Goal: Task Accomplishment & Management: Complete application form

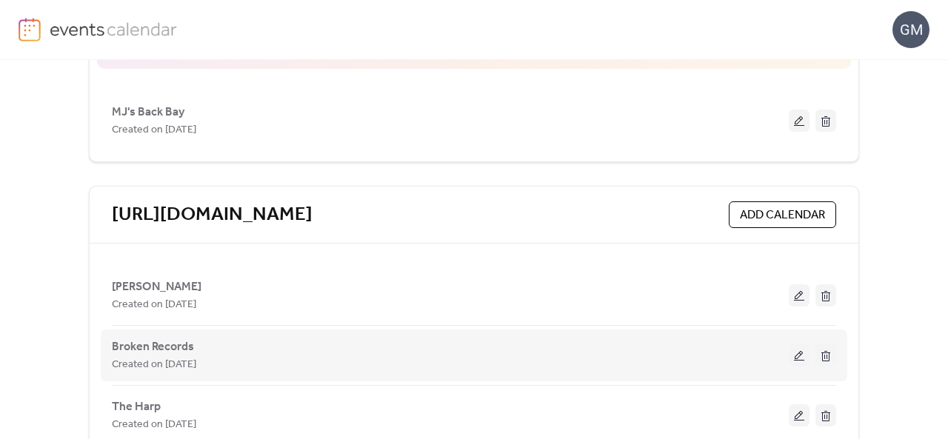
scroll to position [351, 0]
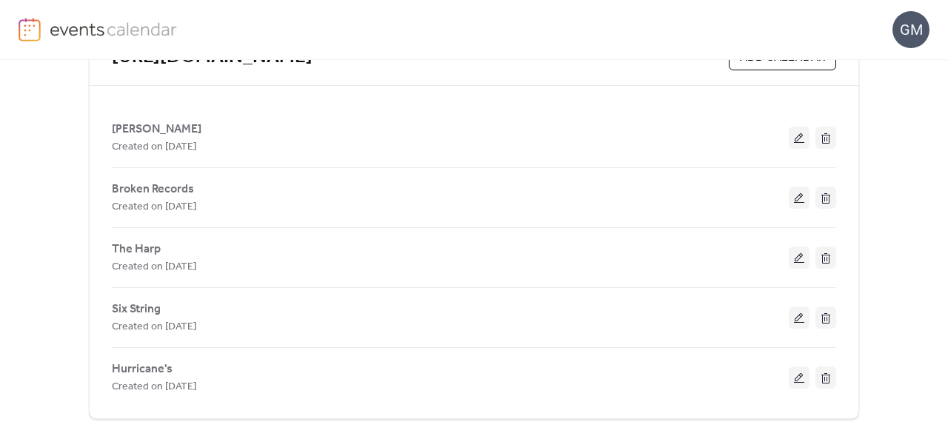
click at [800, 310] on button at bounding box center [798, 317] width 21 height 22
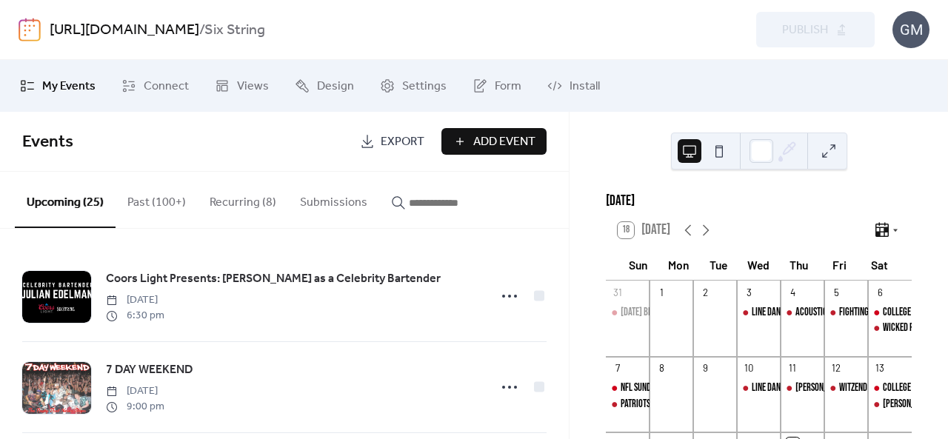
click at [486, 144] on span "Add Event" at bounding box center [504, 142] width 62 height 18
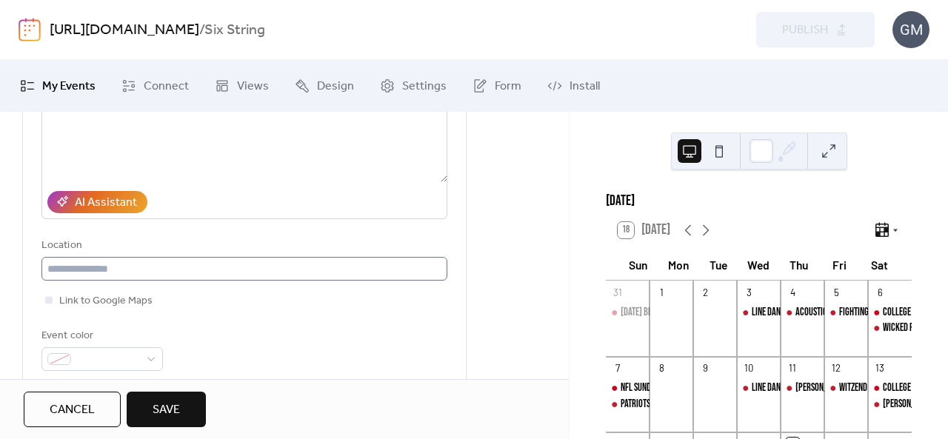
scroll to position [296, 0]
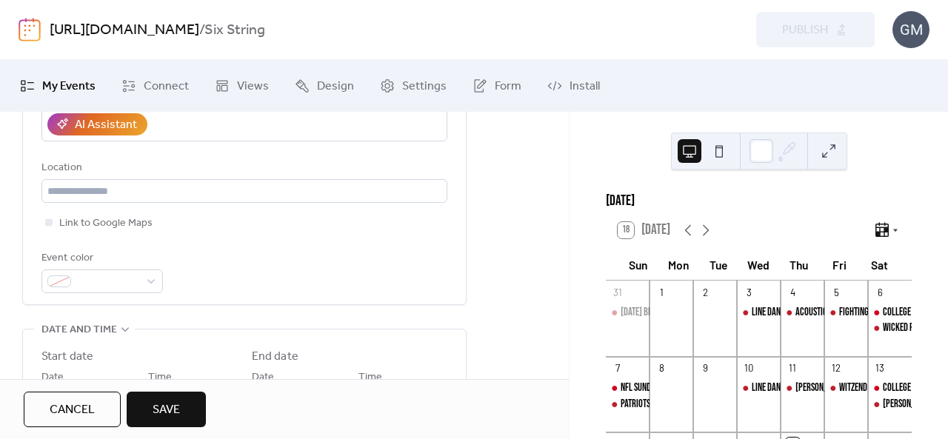
type input "**********"
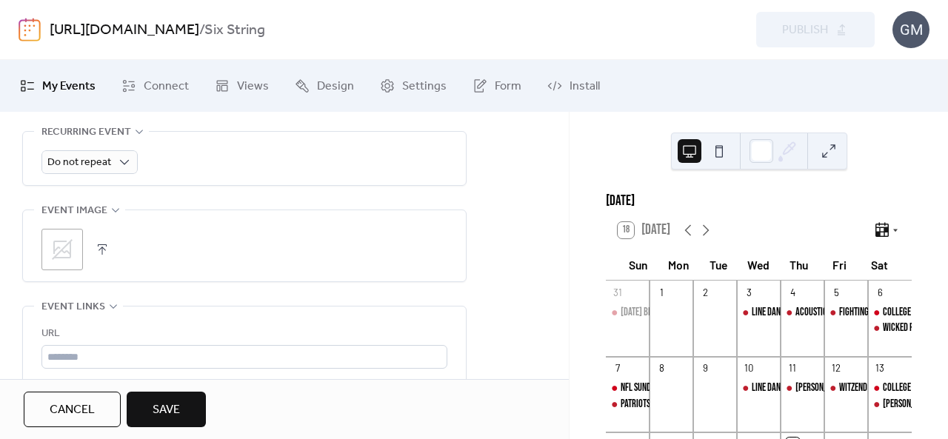
scroll to position [814, 0]
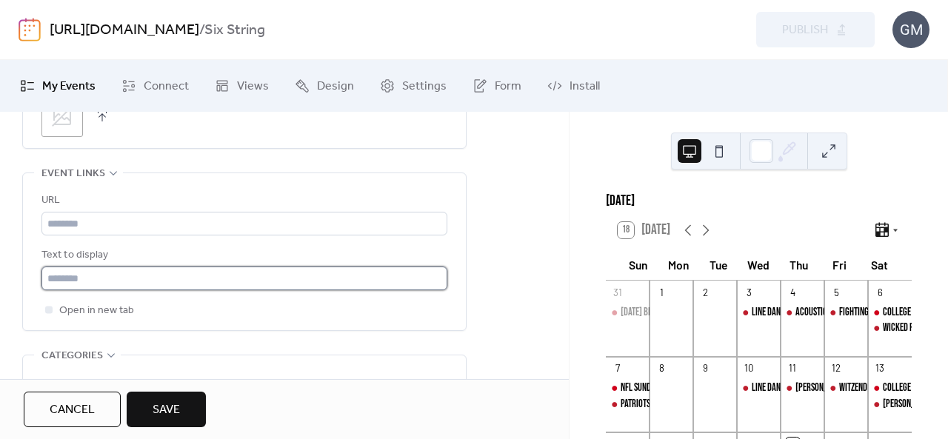
click at [194, 283] on input "text" at bounding box center [244, 279] width 406 height 24
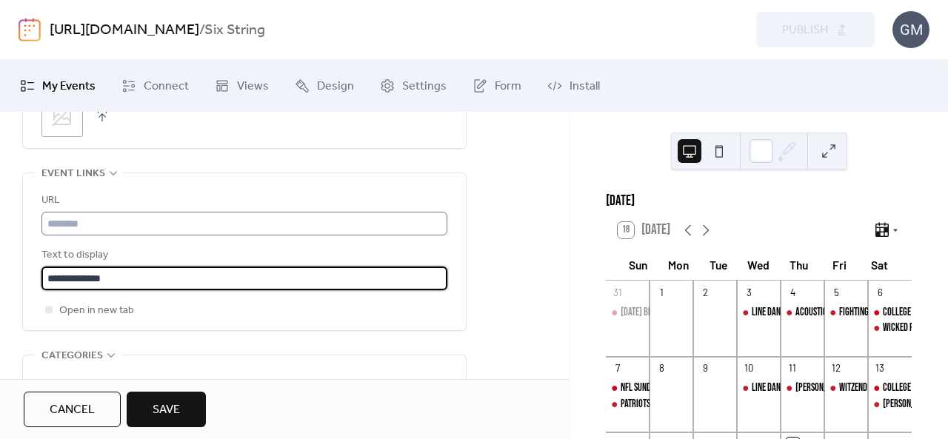
type input "**********"
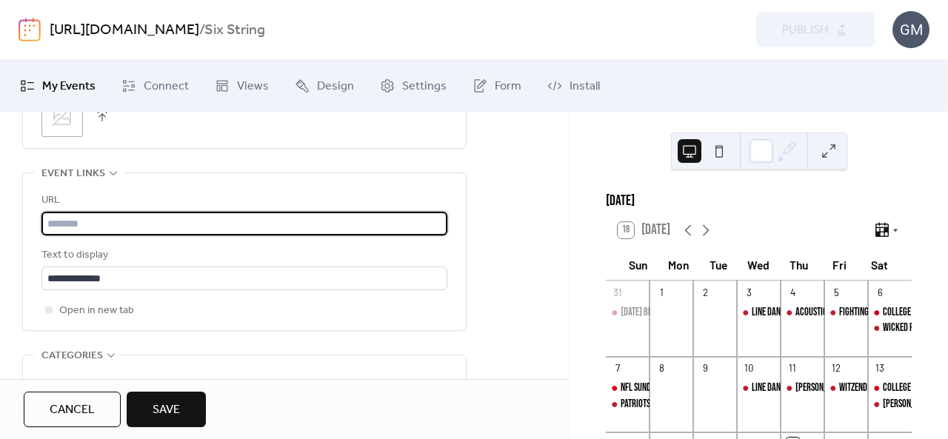
click at [85, 225] on input "text" at bounding box center [244, 224] width 406 height 24
paste input "**********"
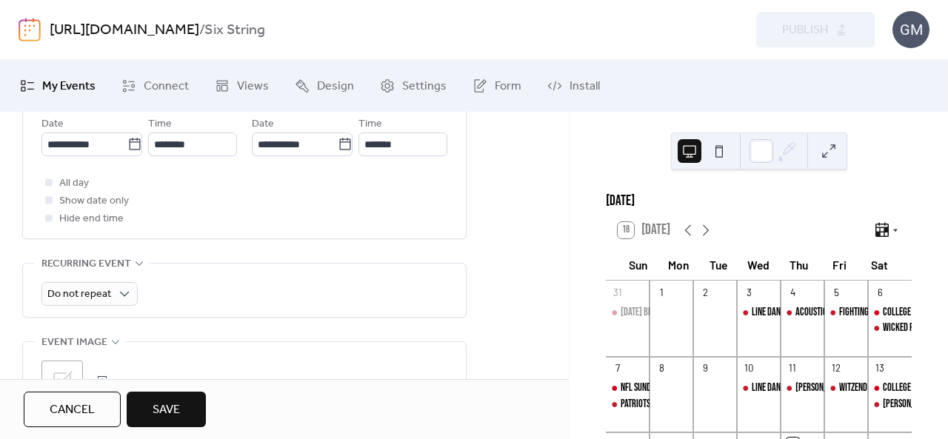
scroll to position [518, 0]
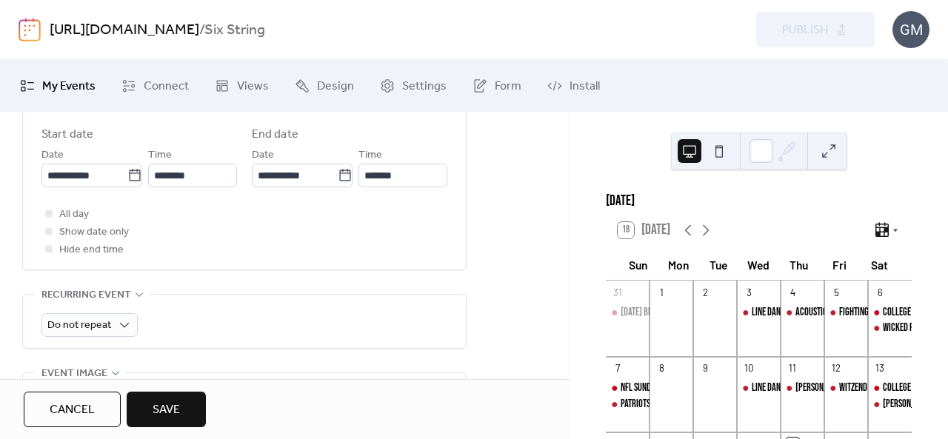
type input "**********"
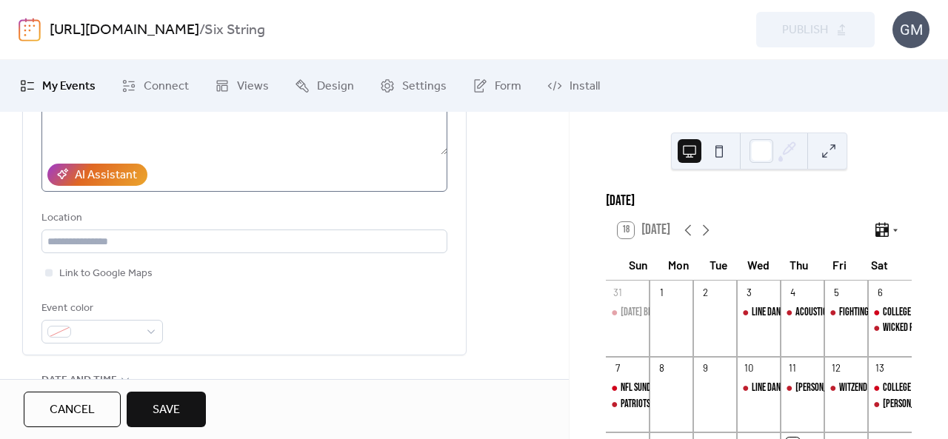
scroll to position [148, 0]
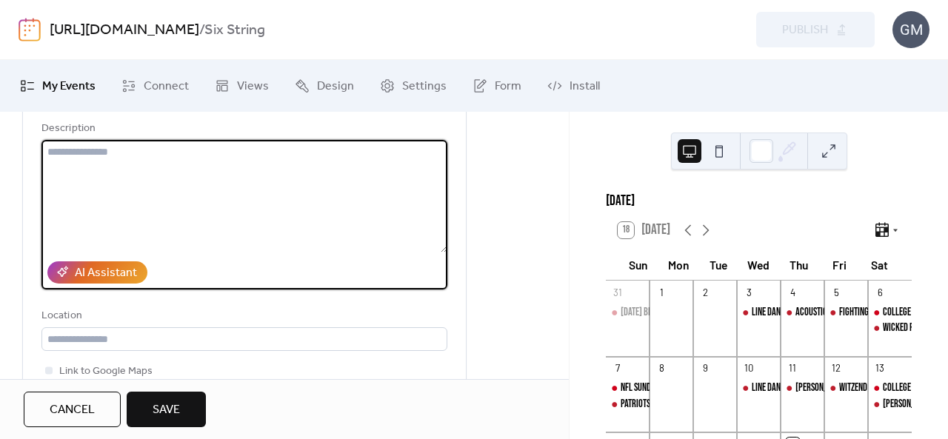
click at [113, 202] on textarea at bounding box center [244, 196] width 406 height 113
paste textarea "**********"
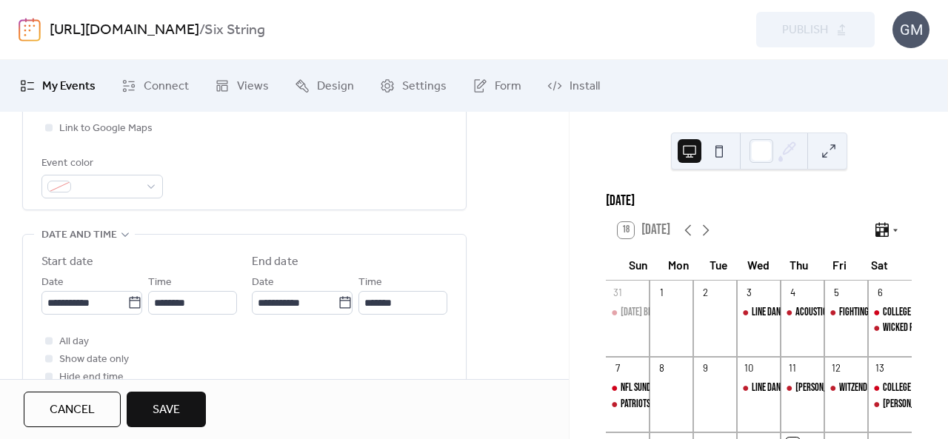
scroll to position [444, 0]
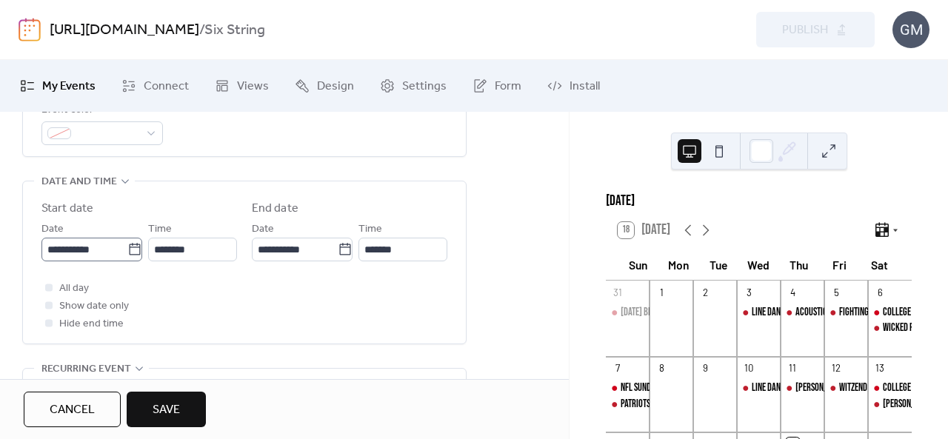
type textarea "**********"
click at [127, 247] on icon at bounding box center [134, 249] width 15 height 15
click at [124, 247] on input "**********" at bounding box center [84, 250] width 86 height 24
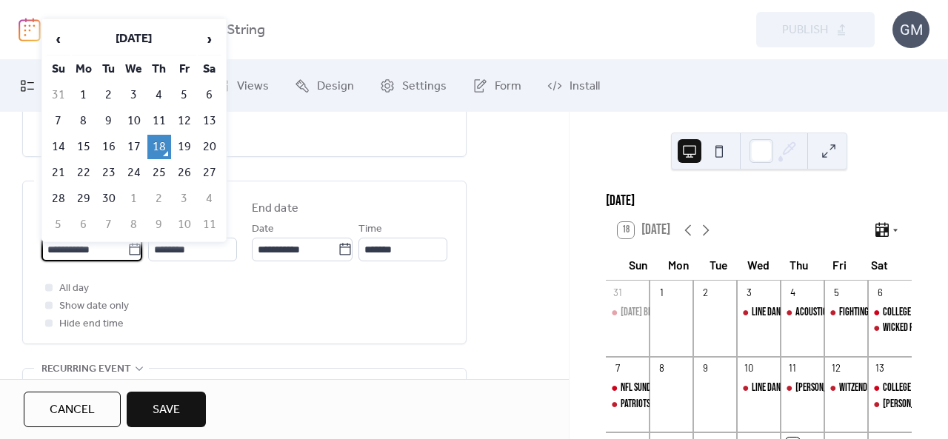
scroll to position [107, 0]
click at [204, 45] on span "›" at bounding box center [209, 39] width 22 height 30
click at [61, 168] on td "19" at bounding box center [59, 173] width 24 height 24
type input "**********"
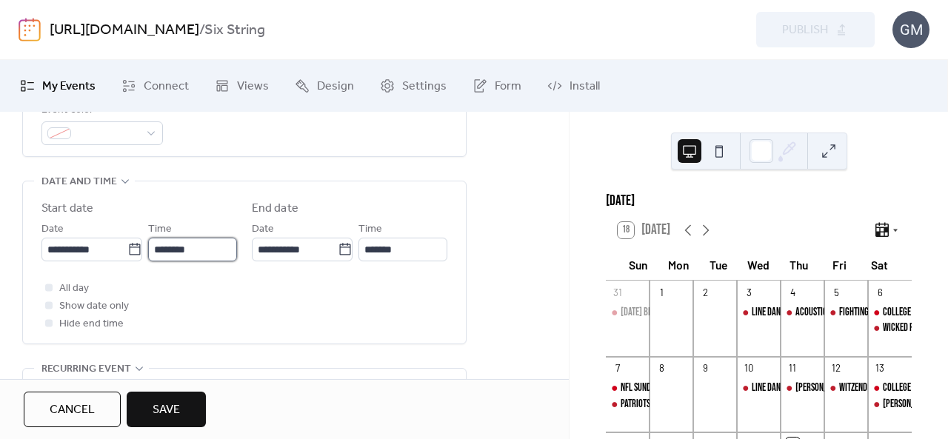
click at [184, 250] on input "********" at bounding box center [192, 250] width 89 height 24
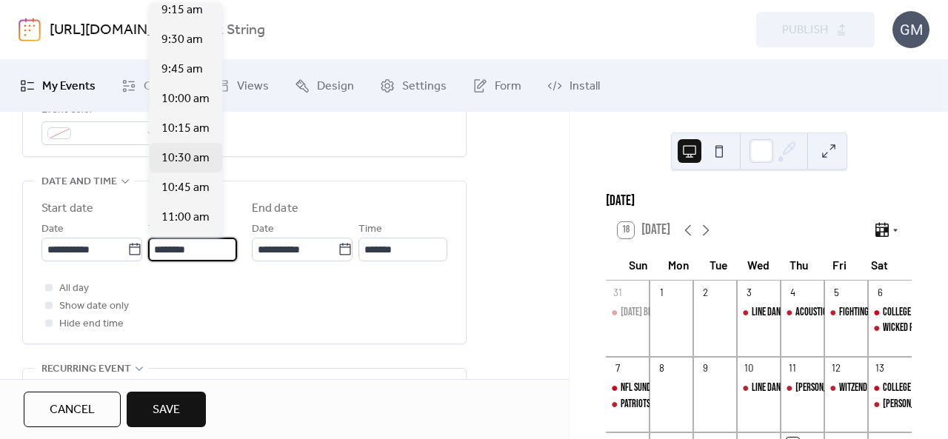
scroll to position [1125, 0]
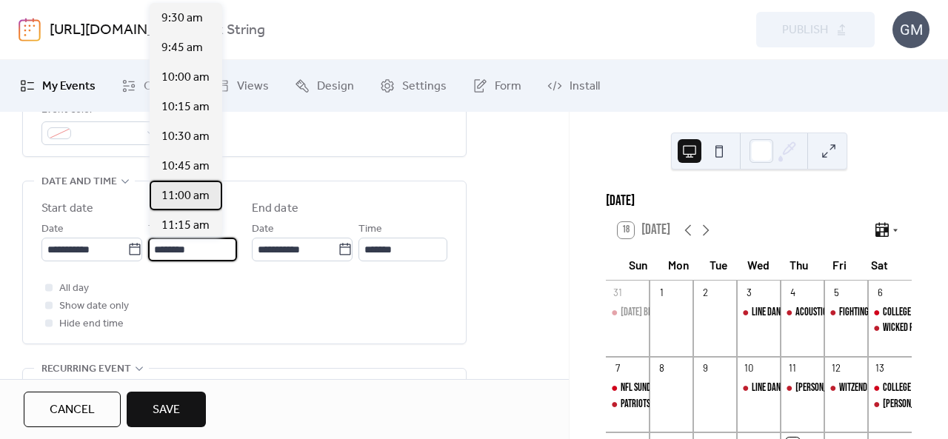
click at [192, 193] on span "11:00 am" at bounding box center [185, 196] width 48 height 18
type input "********"
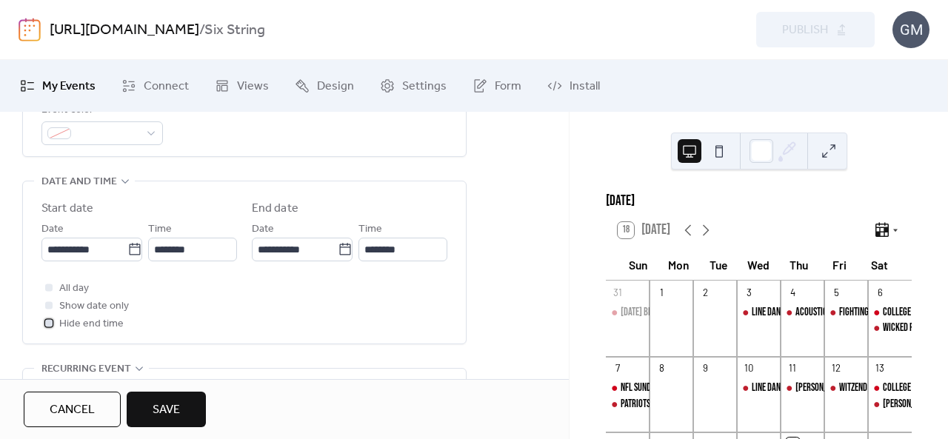
click at [53, 321] on div at bounding box center [48, 322] width 15 height 15
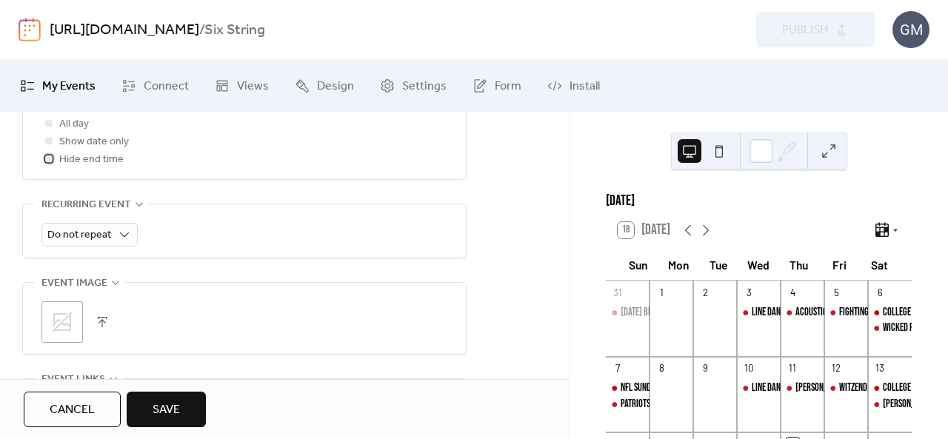
scroll to position [588, 0]
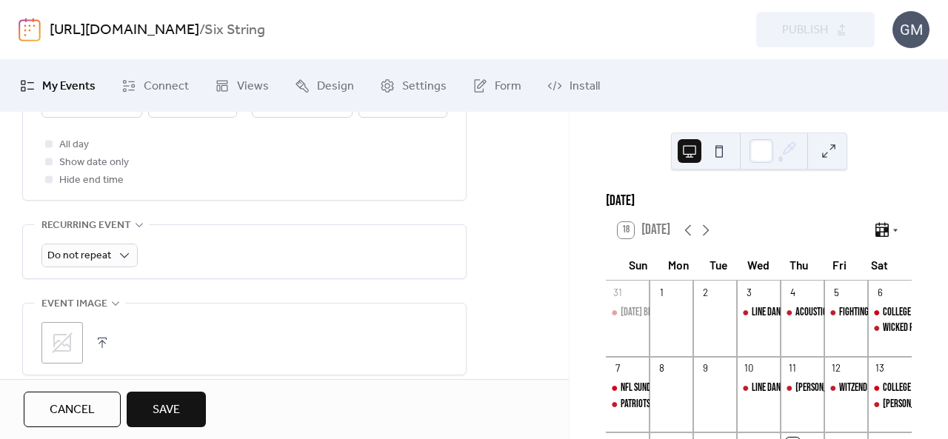
click at [64, 331] on icon at bounding box center [62, 343] width 24 height 24
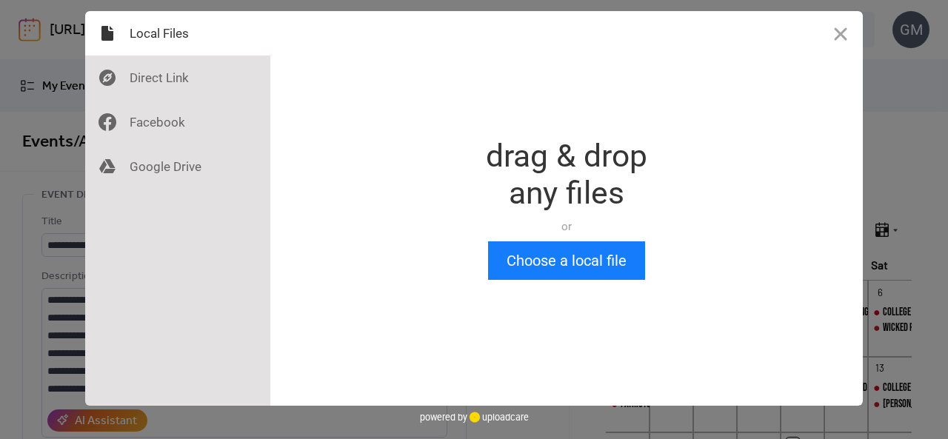
scroll to position [0, 0]
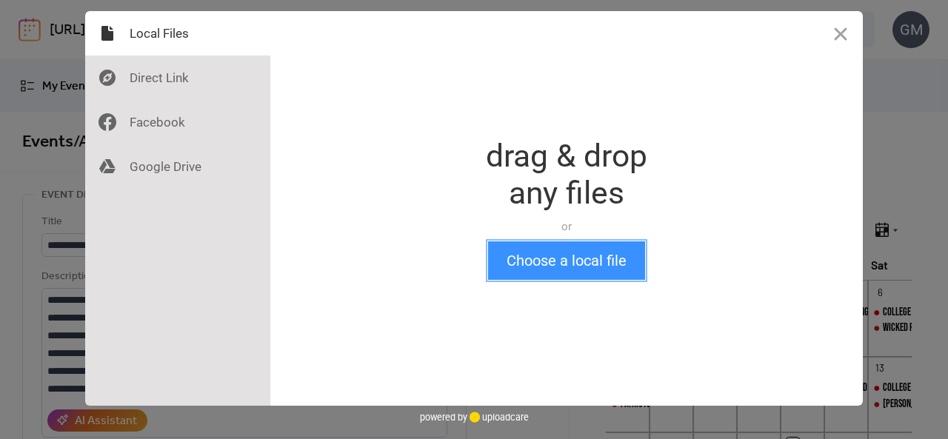
click at [536, 244] on button "Choose a local file" at bounding box center [566, 260] width 157 height 38
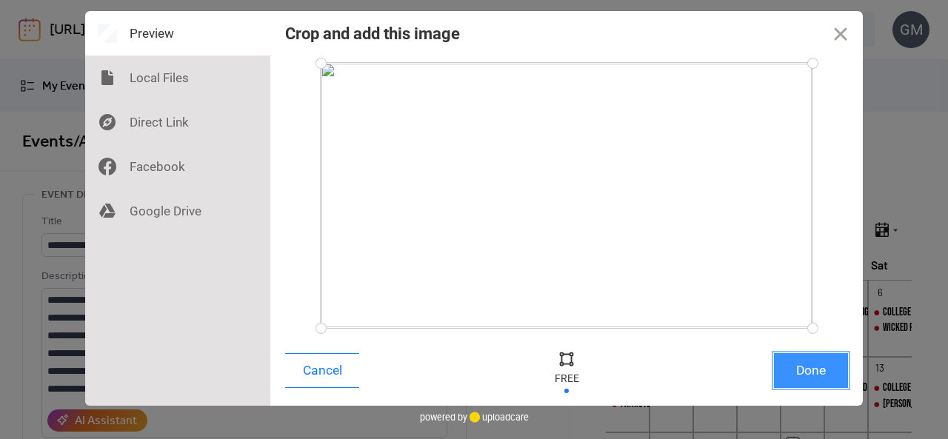
click at [814, 359] on button "Done" at bounding box center [811, 370] width 74 height 35
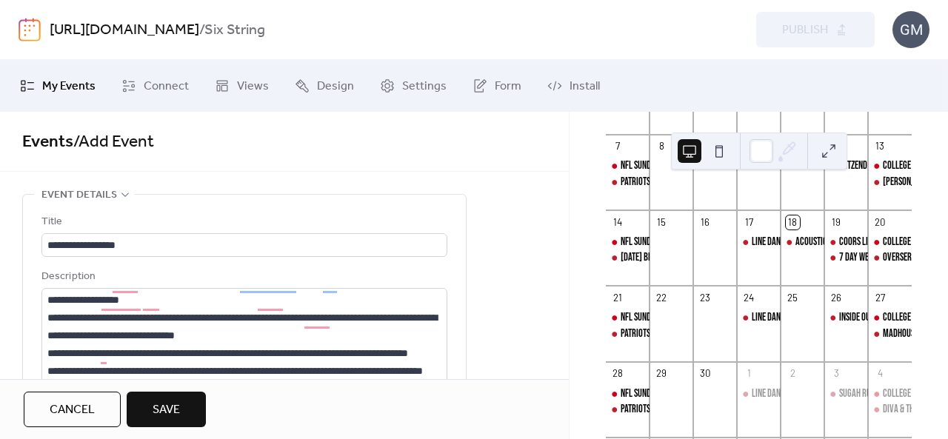
scroll to position [340, 0]
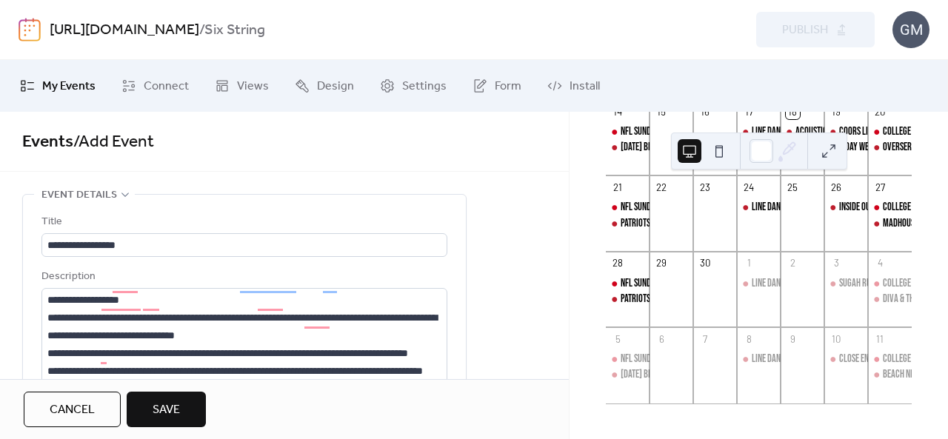
click at [167, 412] on span "Save" at bounding box center [166, 410] width 27 height 18
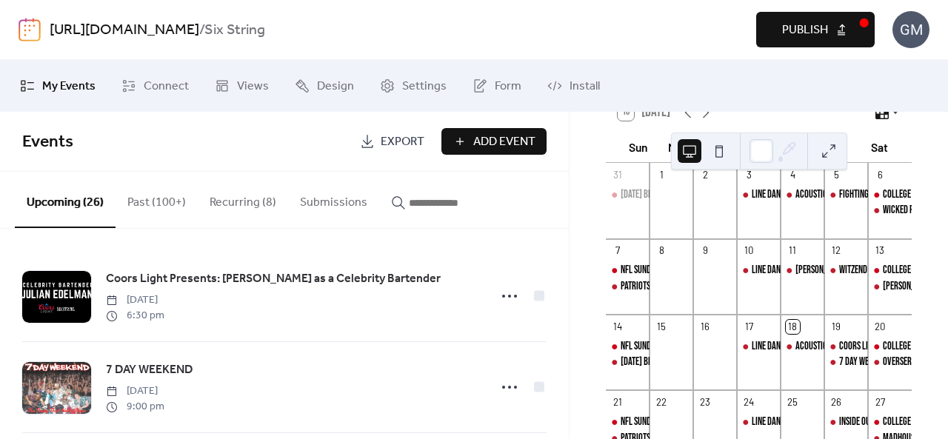
scroll to position [44, 0]
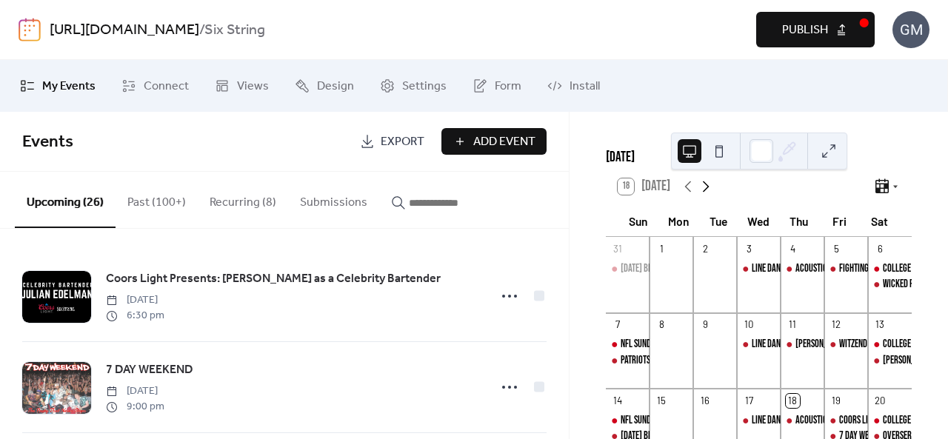
click at [706, 192] on icon at bounding box center [706, 186] width 7 height 11
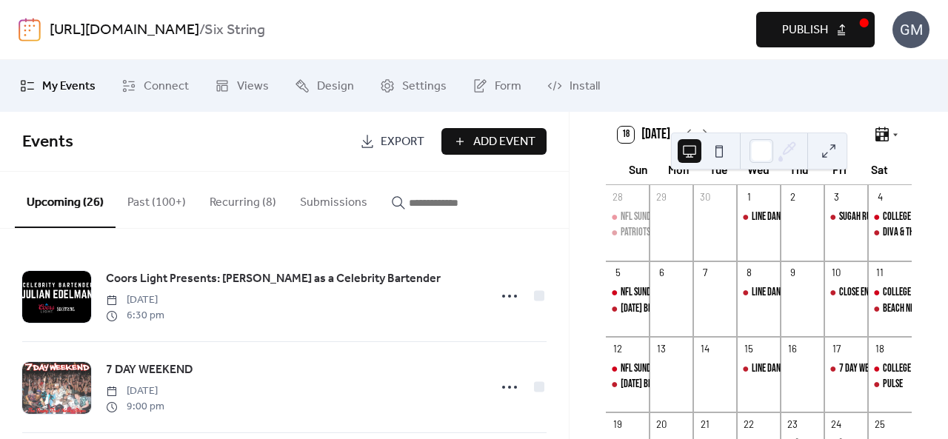
scroll to position [266, 0]
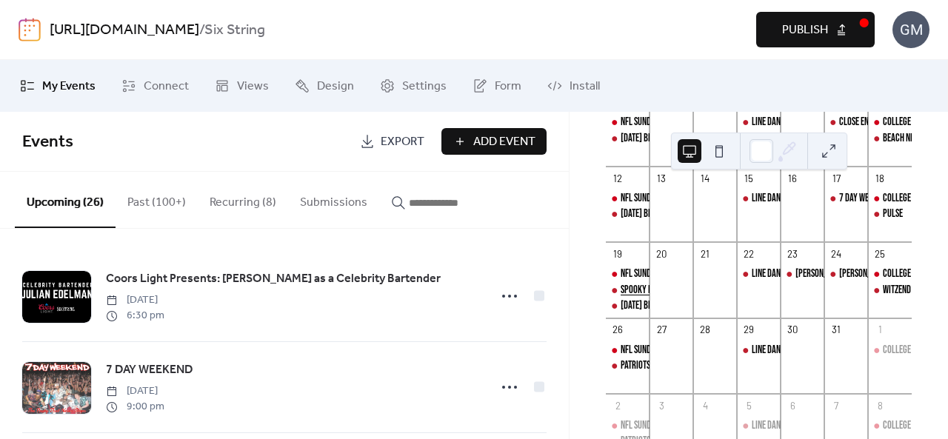
click at [647, 296] on div "Spooky Drag Brunch" at bounding box center [656, 290] width 73 height 15
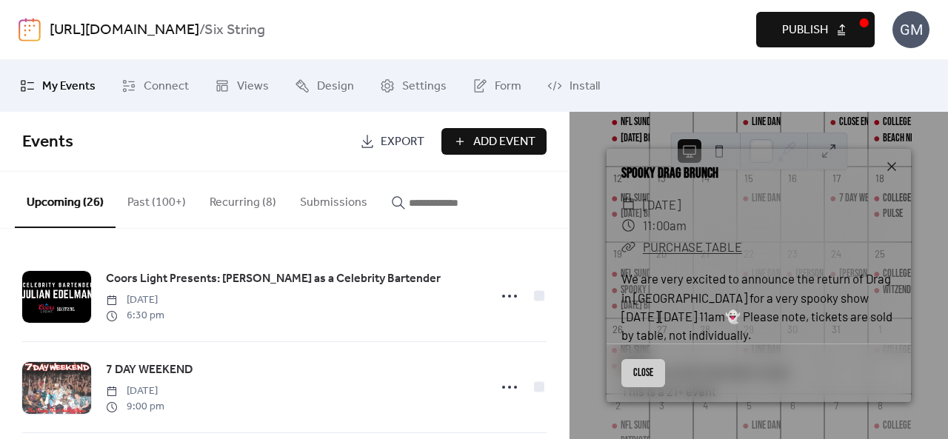
click at [647, 363] on button "Close" at bounding box center [643, 373] width 44 height 28
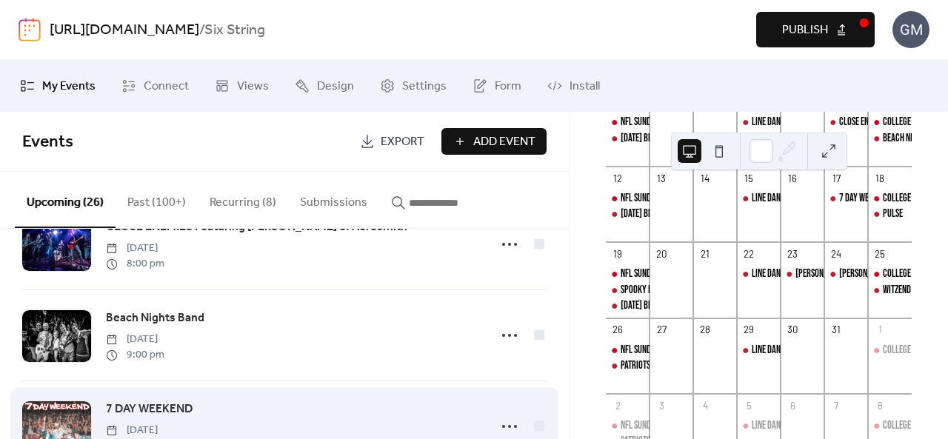
scroll to position [1259, 0]
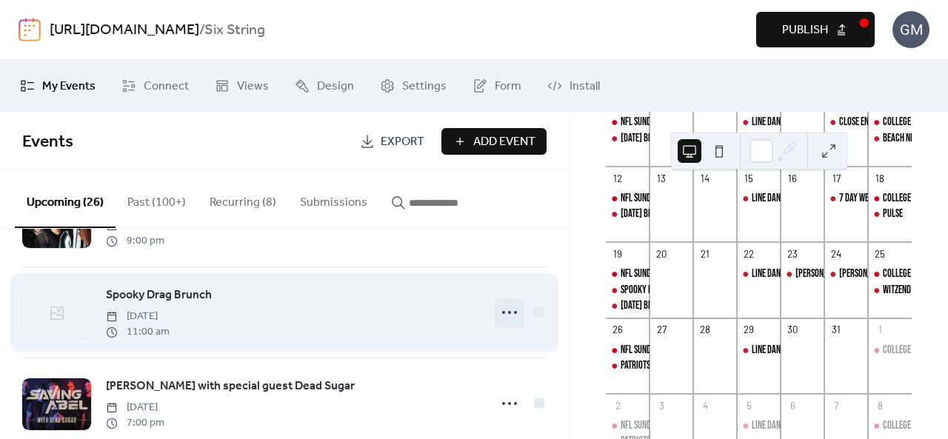
click at [499, 317] on icon at bounding box center [509, 313] width 24 height 24
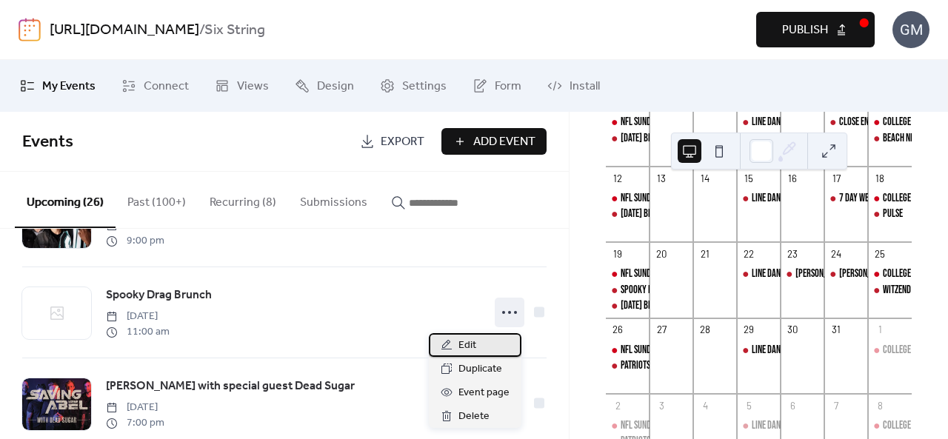
click at [464, 341] on span "Edit" at bounding box center [467, 346] width 18 height 18
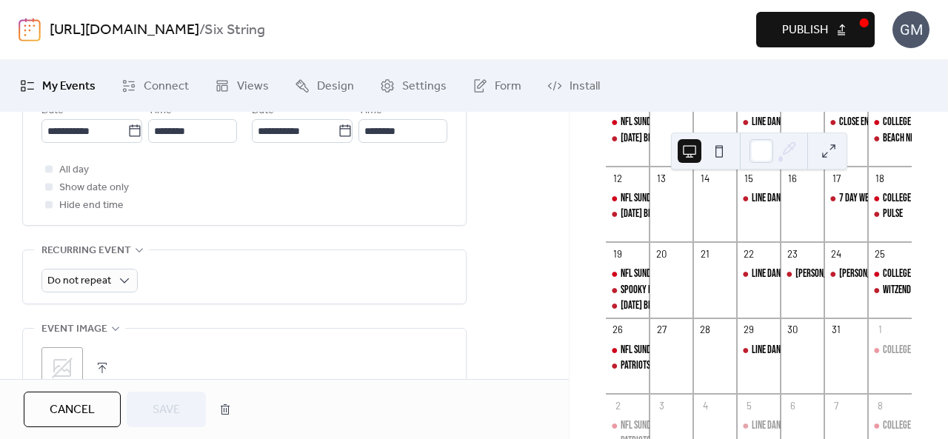
scroll to position [592, 0]
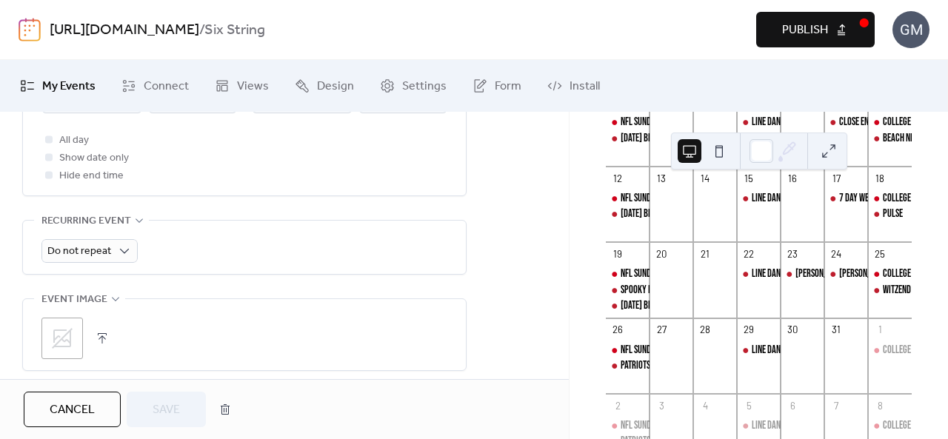
click at [74, 327] on div ";" at bounding box center [61, 338] width 41 height 41
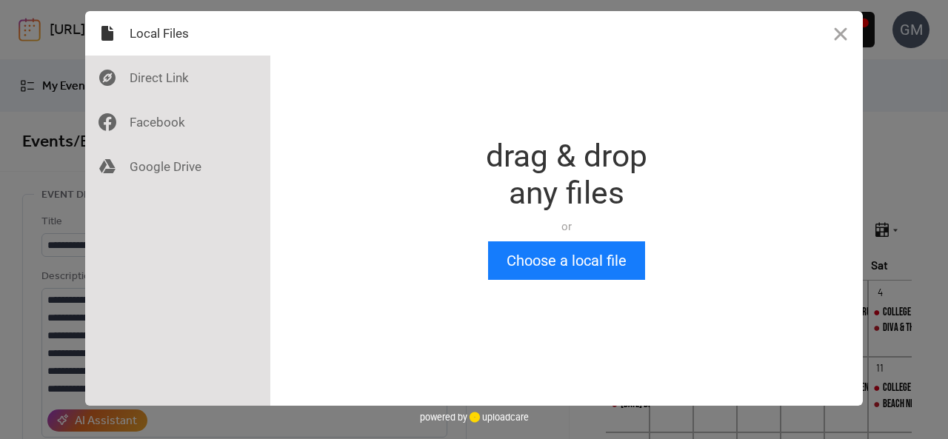
scroll to position [0, 0]
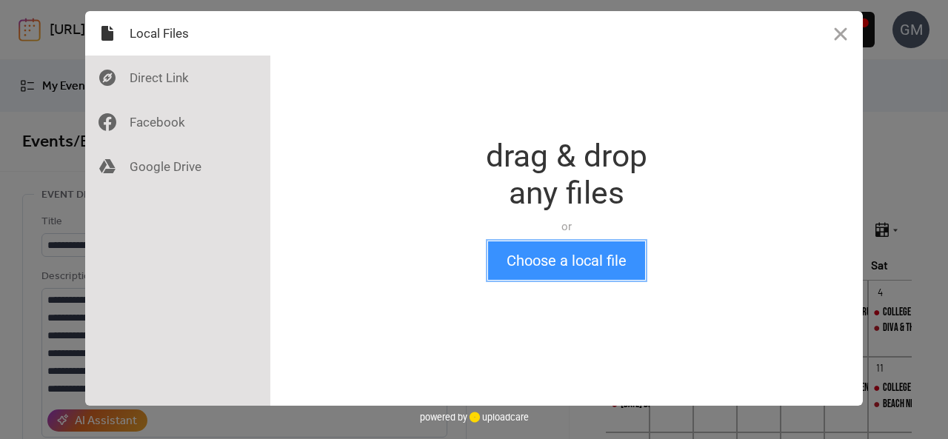
click at [569, 266] on button "Choose a local file" at bounding box center [566, 260] width 157 height 38
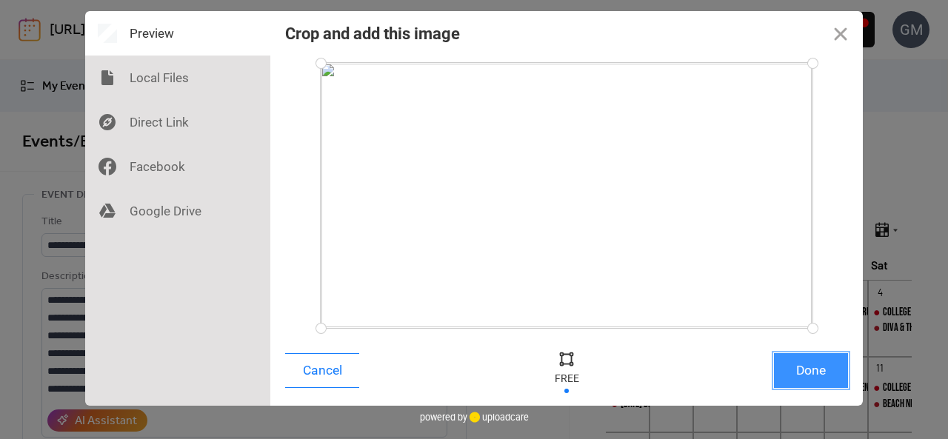
click at [800, 366] on button "Done" at bounding box center [811, 370] width 74 height 35
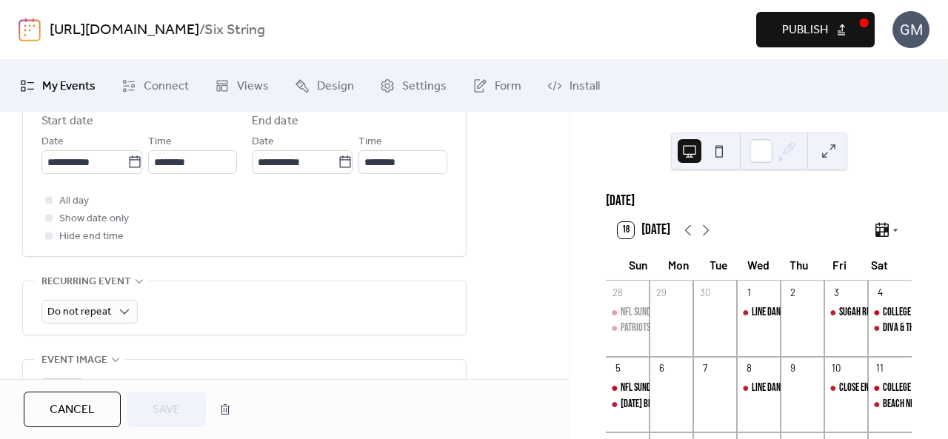
scroll to position [740, 0]
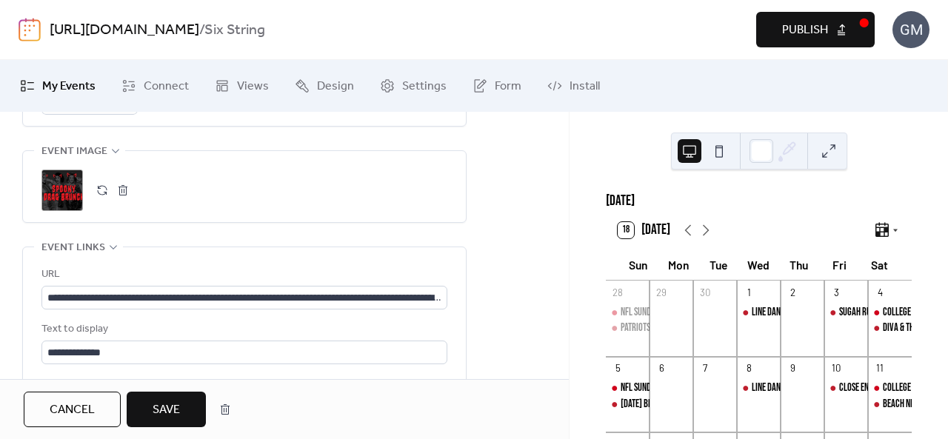
click at [144, 408] on button "Save" at bounding box center [166, 410] width 79 height 36
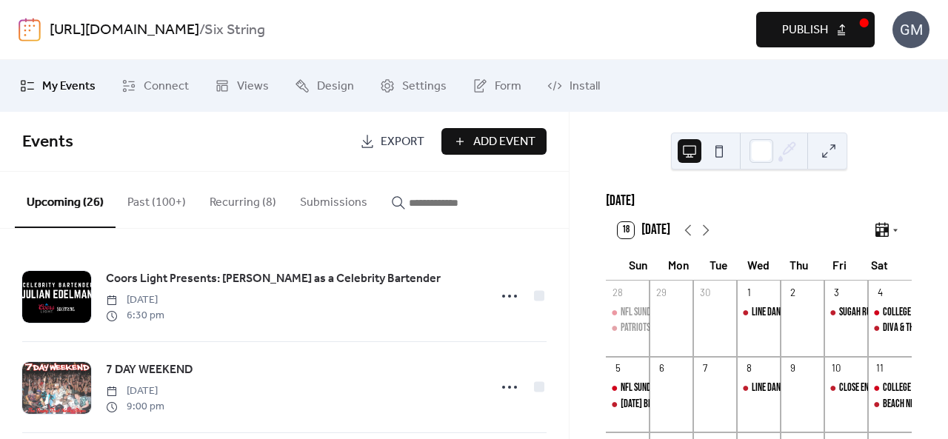
click at [814, 44] on button "Publish" at bounding box center [815, 30] width 118 height 36
